Goal: Navigation & Orientation: Find specific page/section

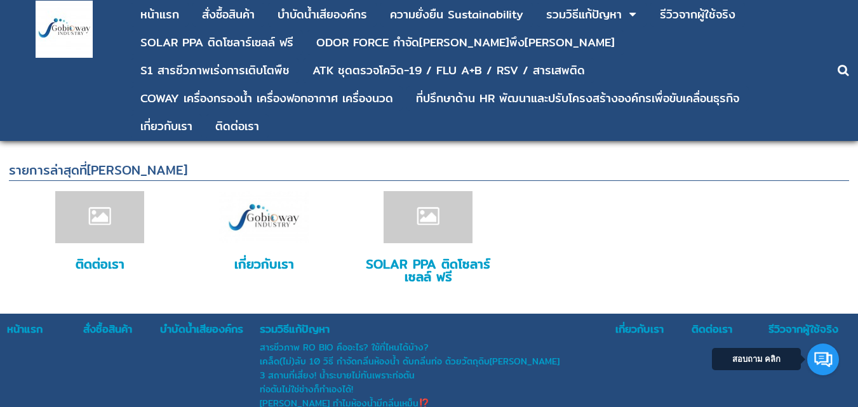
scroll to position [3368, 0]
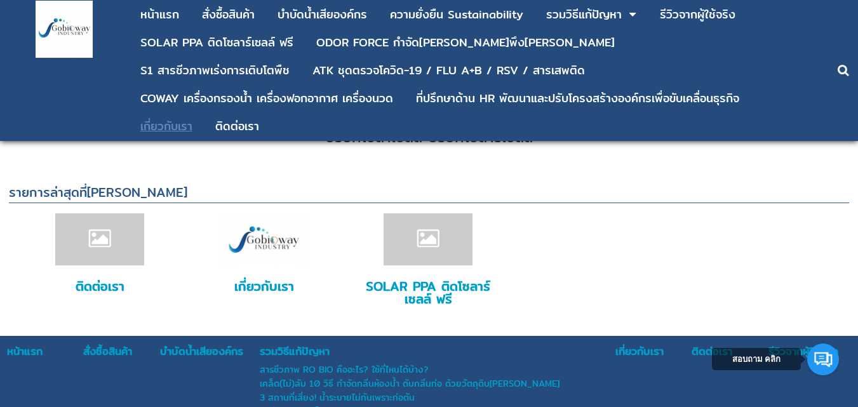
click at [192, 121] on div "เกี่ยวกับเรา" at bounding box center [166, 126] width 52 height 11
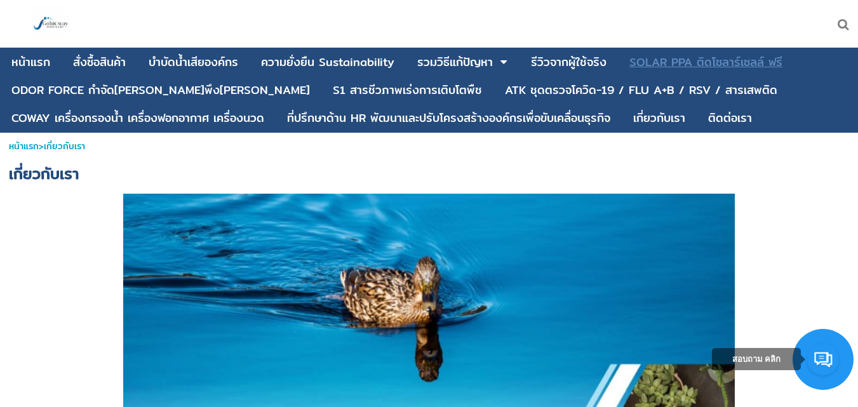
click at [703, 57] on div "SOLAR PPA ติดโซลาร์เซลล์ ฟรี" at bounding box center [705, 62] width 153 height 11
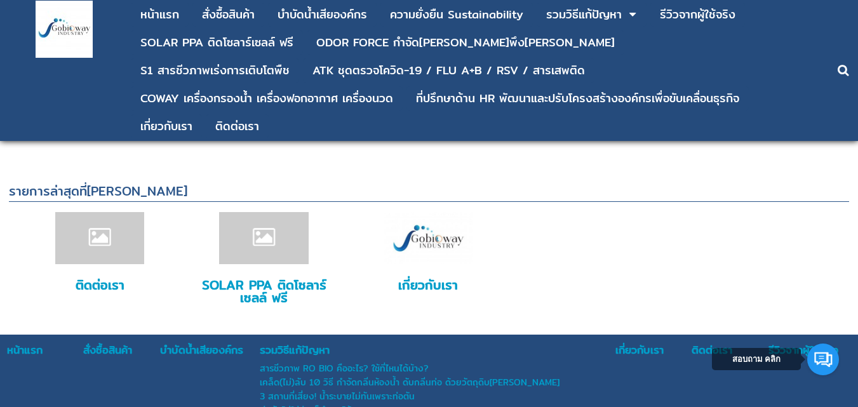
scroll to position [3430, 0]
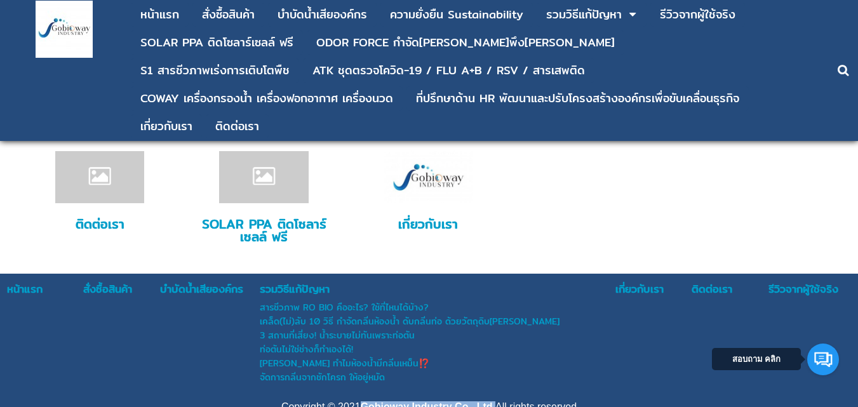
drag, startPoint x: 356, startPoint y: 372, endPoint x: 487, endPoint y: 349, distance: 132.7
click at [495, 401] on span "Copyright © 2021 Gobioway Industry Co., Ltd. All rights reserved" at bounding box center [428, 406] width 295 height 11
copy span "Gobioway Industry Co., Ltd."
